Goal: Task Accomplishment & Management: Use online tool/utility

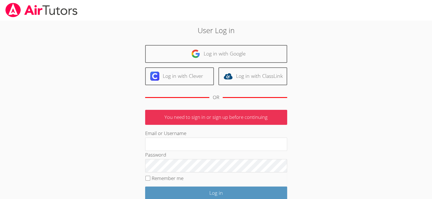
type input "[EMAIL_ADDRESS][DOMAIN_NAME]"
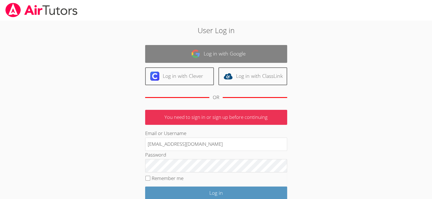
drag, startPoint x: 0, startPoint y: 0, endPoint x: 167, endPoint y: 56, distance: 176.1
click at [167, 56] on link "Log in with Google" at bounding box center [216, 54] width 142 height 18
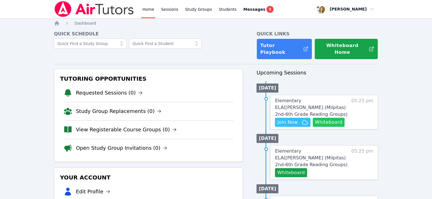
click at [314, 118] on button "Whiteboard" at bounding box center [328, 122] width 32 height 9
click at [284, 119] on span "Join Now" at bounding box center [287, 122] width 20 height 7
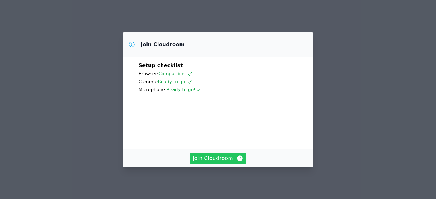
click at [209, 156] on span "Join Cloudroom" at bounding box center [218, 159] width 51 height 8
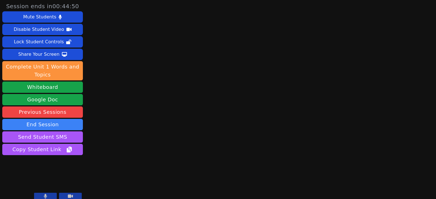
click at [57, 193] on button at bounding box center [45, 196] width 23 height 7
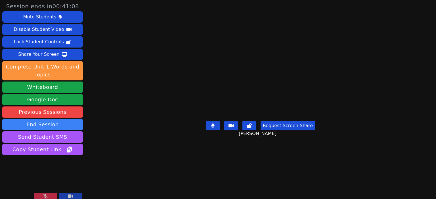
click at [48, 193] on button at bounding box center [45, 196] width 23 height 7
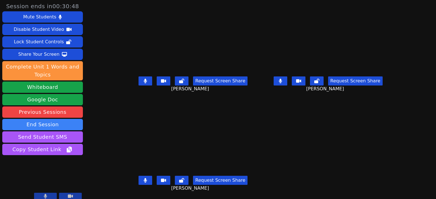
click at [149, 80] on button at bounding box center [145, 81] width 14 height 9
click at [148, 79] on icon at bounding box center [145, 81] width 6 height 5
